Goal: Find specific page/section: Find specific page/section

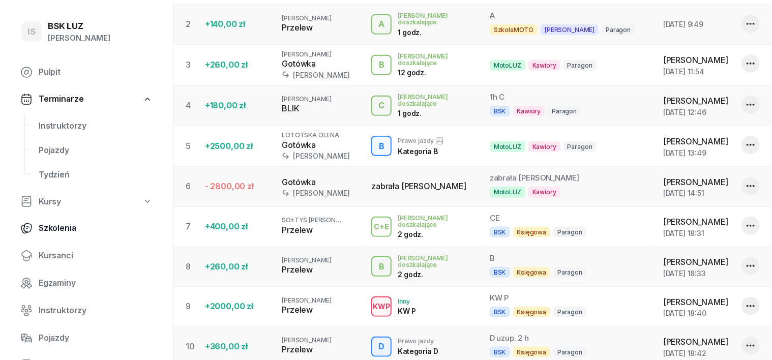
click at [59, 233] on span "Szkolenia" at bounding box center [96, 228] width 114 height 13
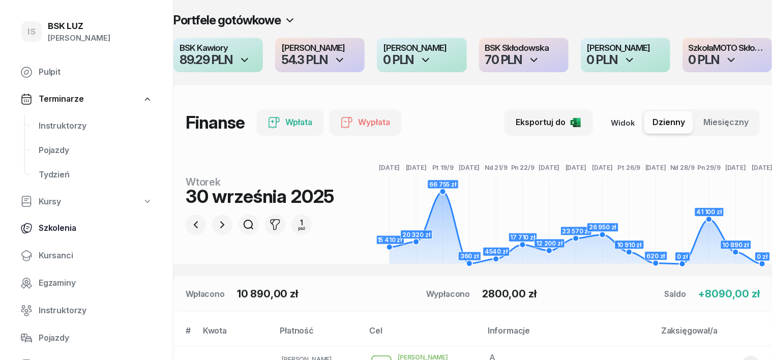
select select "createdAt-desc"
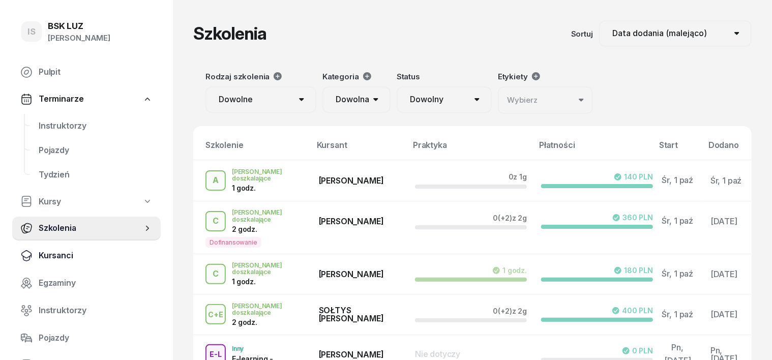
click at [53, 255] on span "Kursanci" at bounding box center [96, 255] width 114 height 13
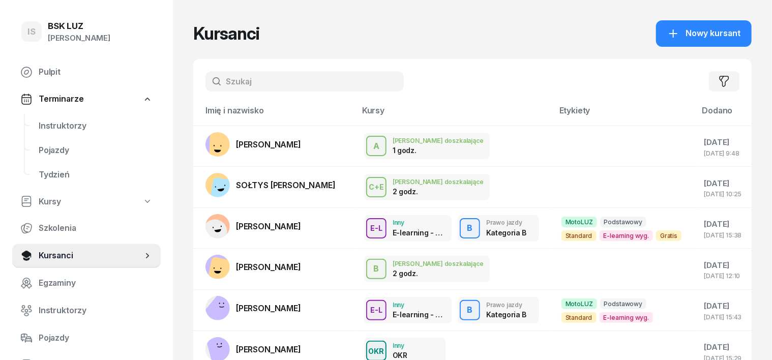
click at [205, 83] on input "text" at bounding box center [304, 81] width 198 height 20
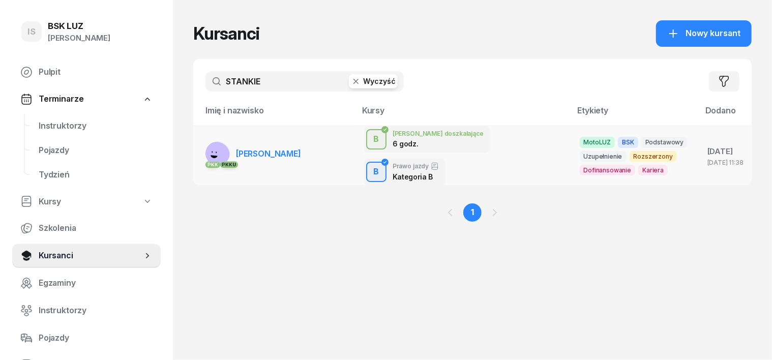
type input "STANKIE"
click at [198, 140] on rect at bounding box center [216, 155] width 36 height 36
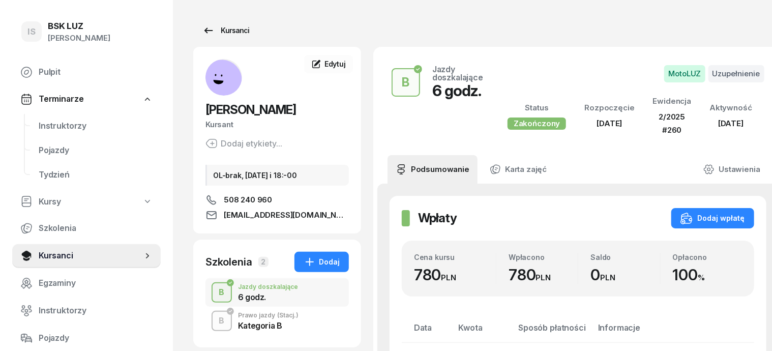
click at [222, 30] on div "Kursanci" at bounding box center [225, 30] width 47 height 12
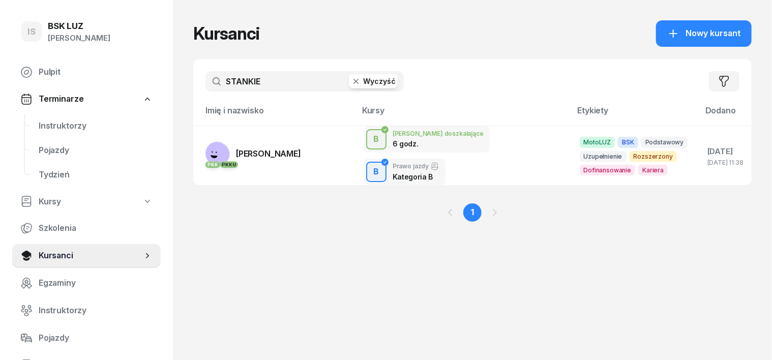
click at [351, 77] on icon "button" at bounding box center [356, 81] width 10 height 10
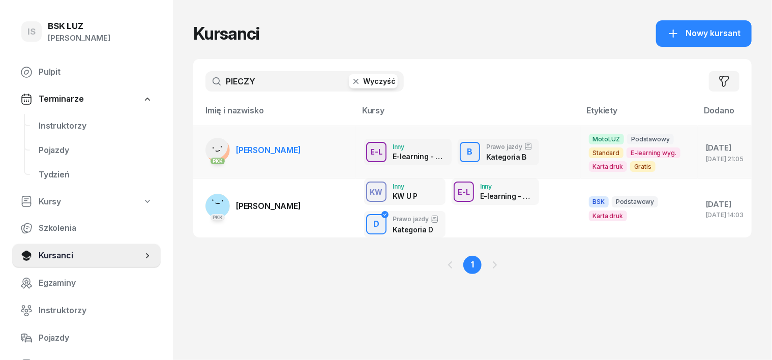
type input "PIECZY"
click at [197, 148] on rect at bounding box center [214, 146] width 36 height 36
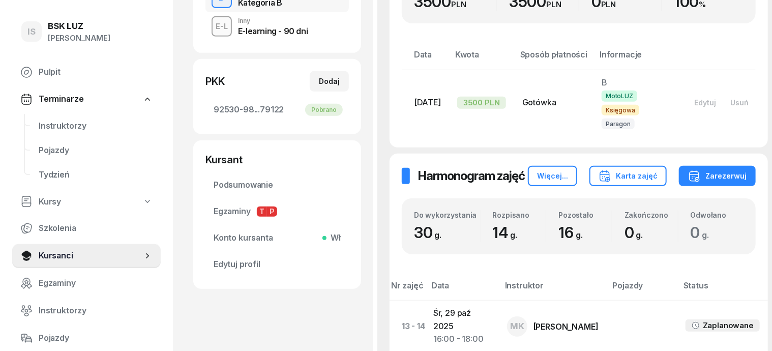
scroll to position [317, 0]
